Goal: Task Accomplishment & Management: Manage account settings

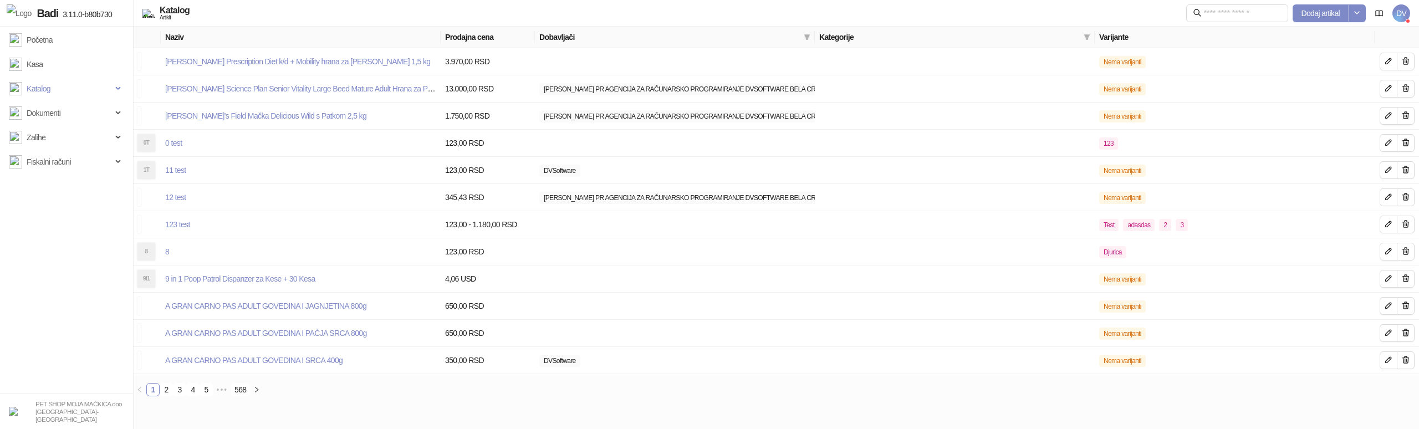
click at [1410, 19] on span "DV" at bounding box center [1402, 13] width 18 height 18
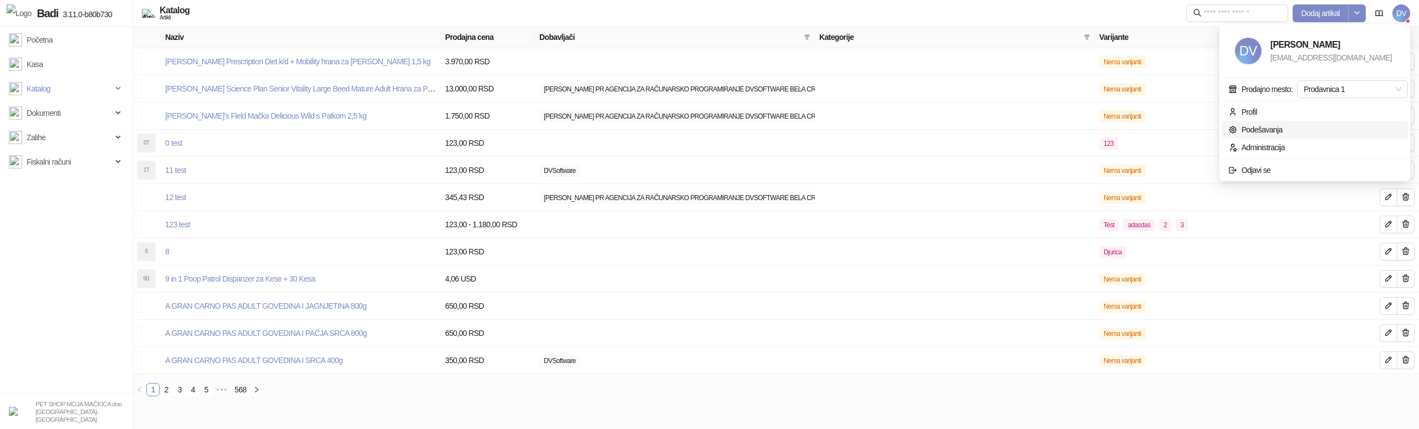
click at [1271, 131] on link "Podešavanja" at bounding box center [1256, 129] width 54 height 9
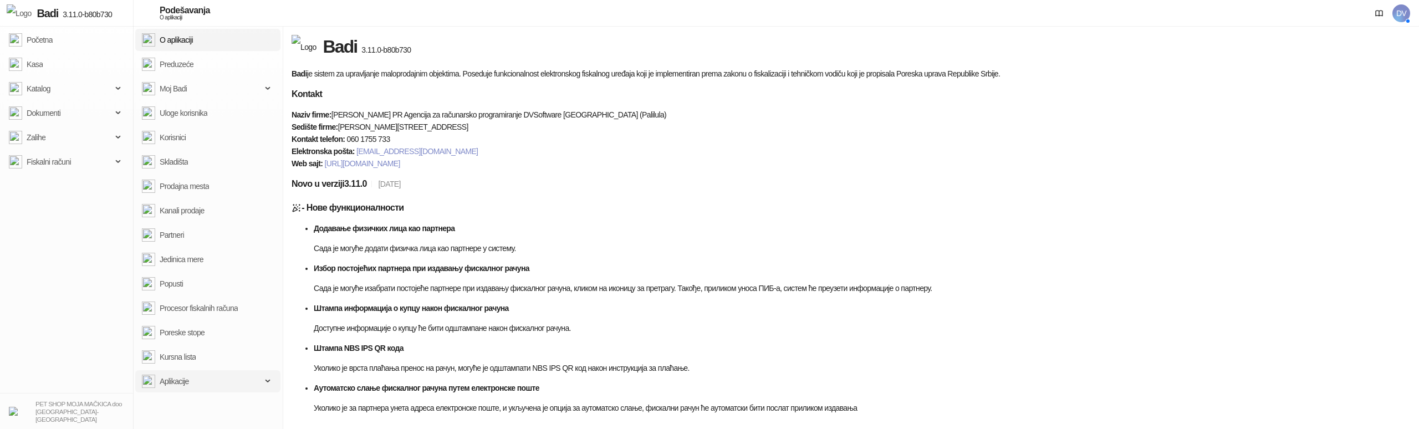
click at [161, 382] on span "Aplikacije" at bounding box center [174, 381] width 29 height 22
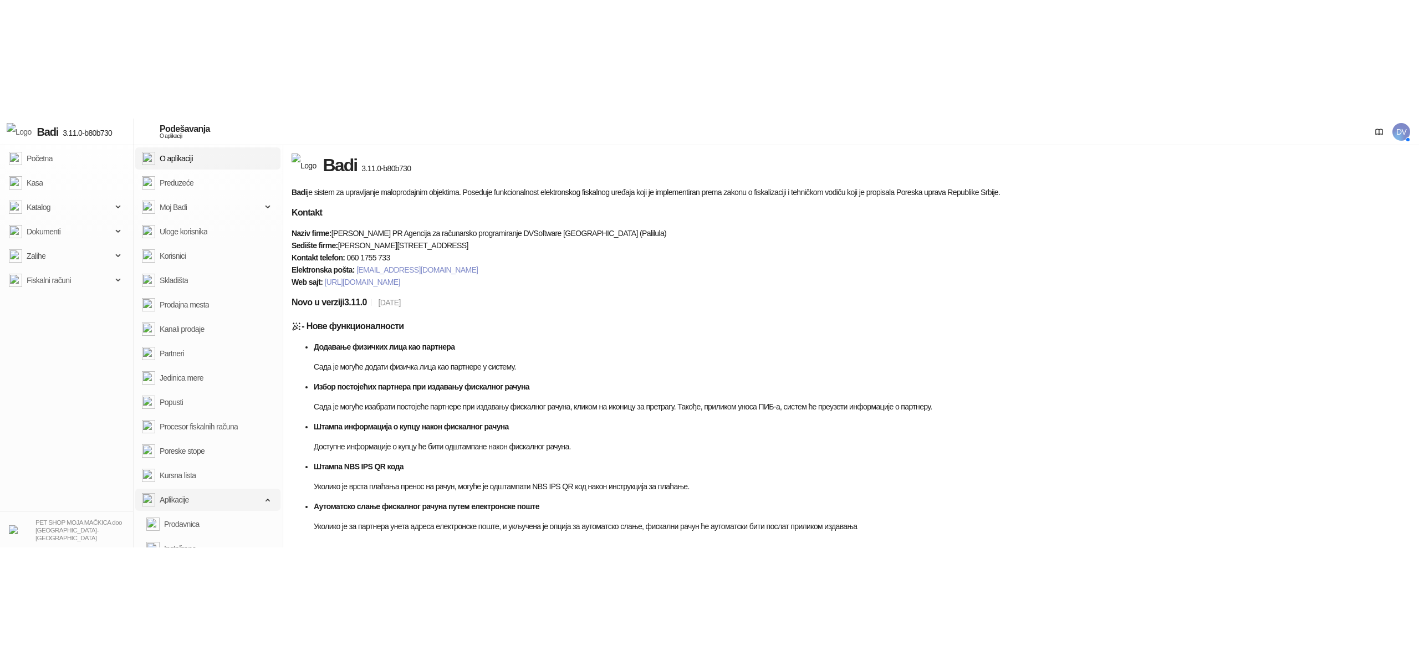
scroll to position [39, 0]
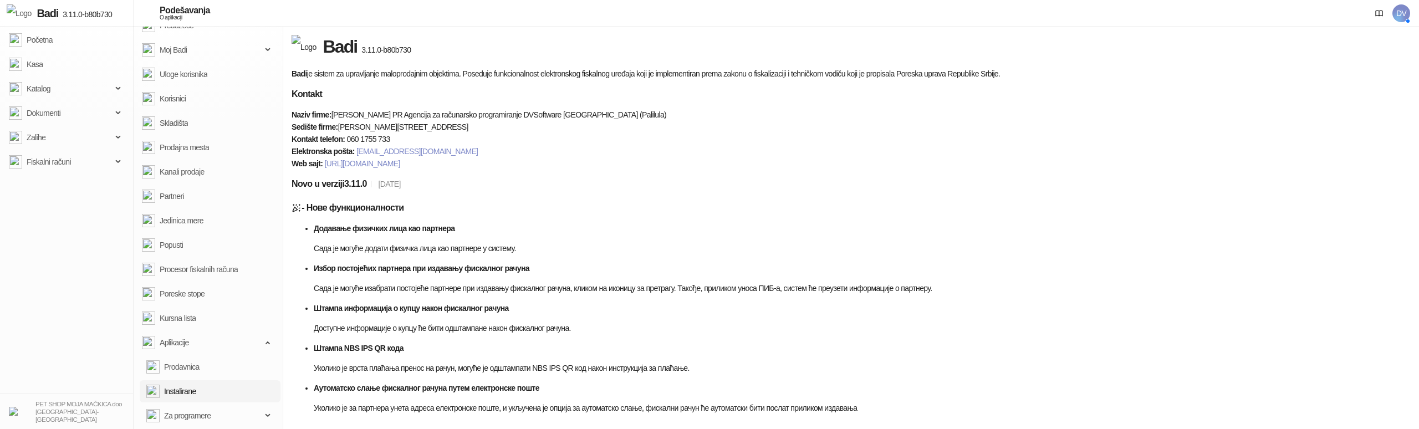
click at [196, 386] on link "Instalirane" at bounding box center [171, 391] width 50 height 22
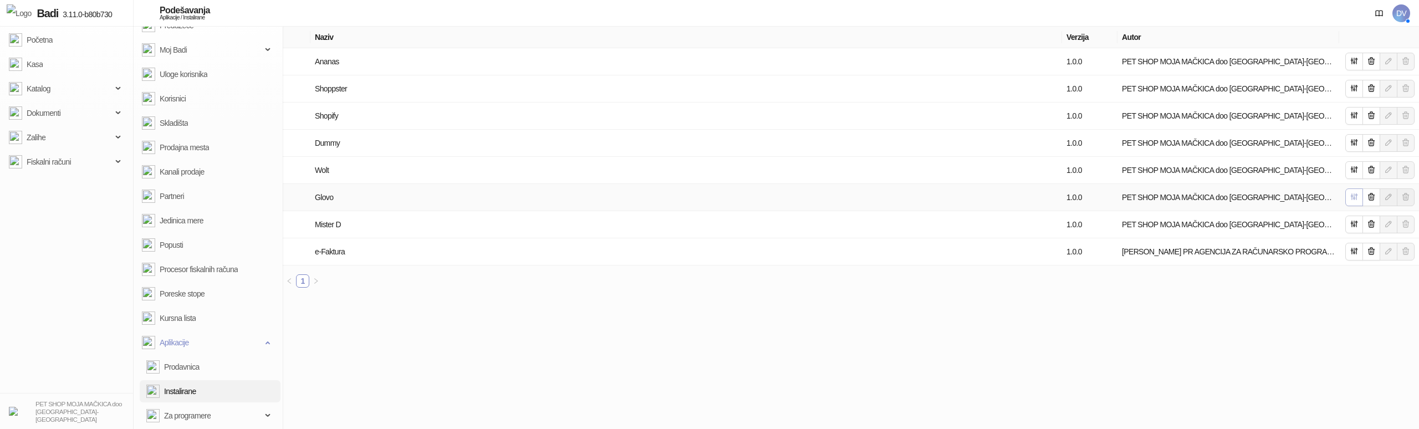
click at [1352, 195] on icon "button" at bounding box center [1355, 197] width 6 height 6
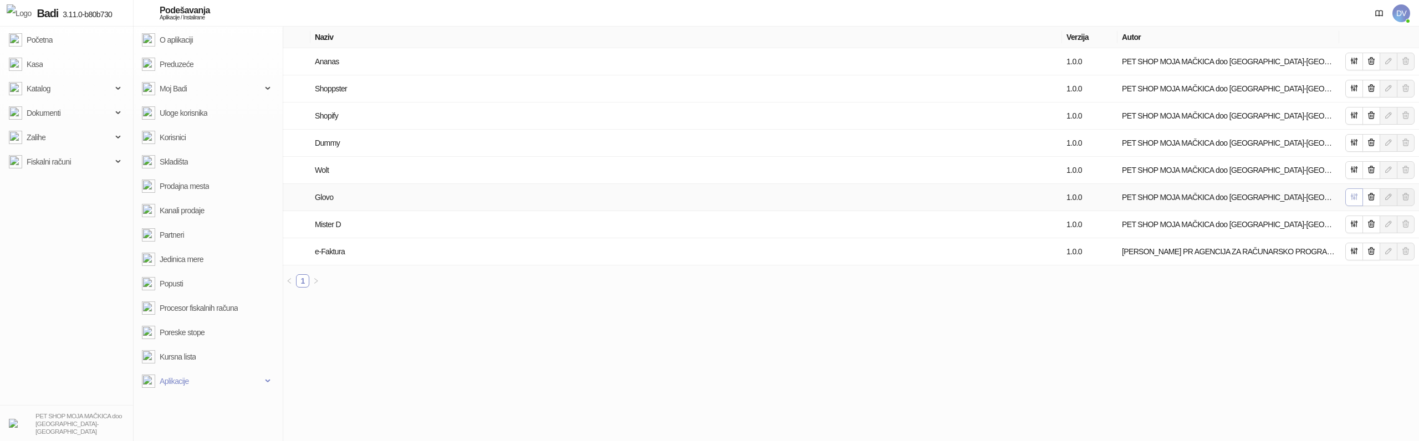
click at [1346, 193] on button "button" at bounding box center [1355, 198] width 18 height 18
